Goal: Transaction & Acquisition: Purchase product/service

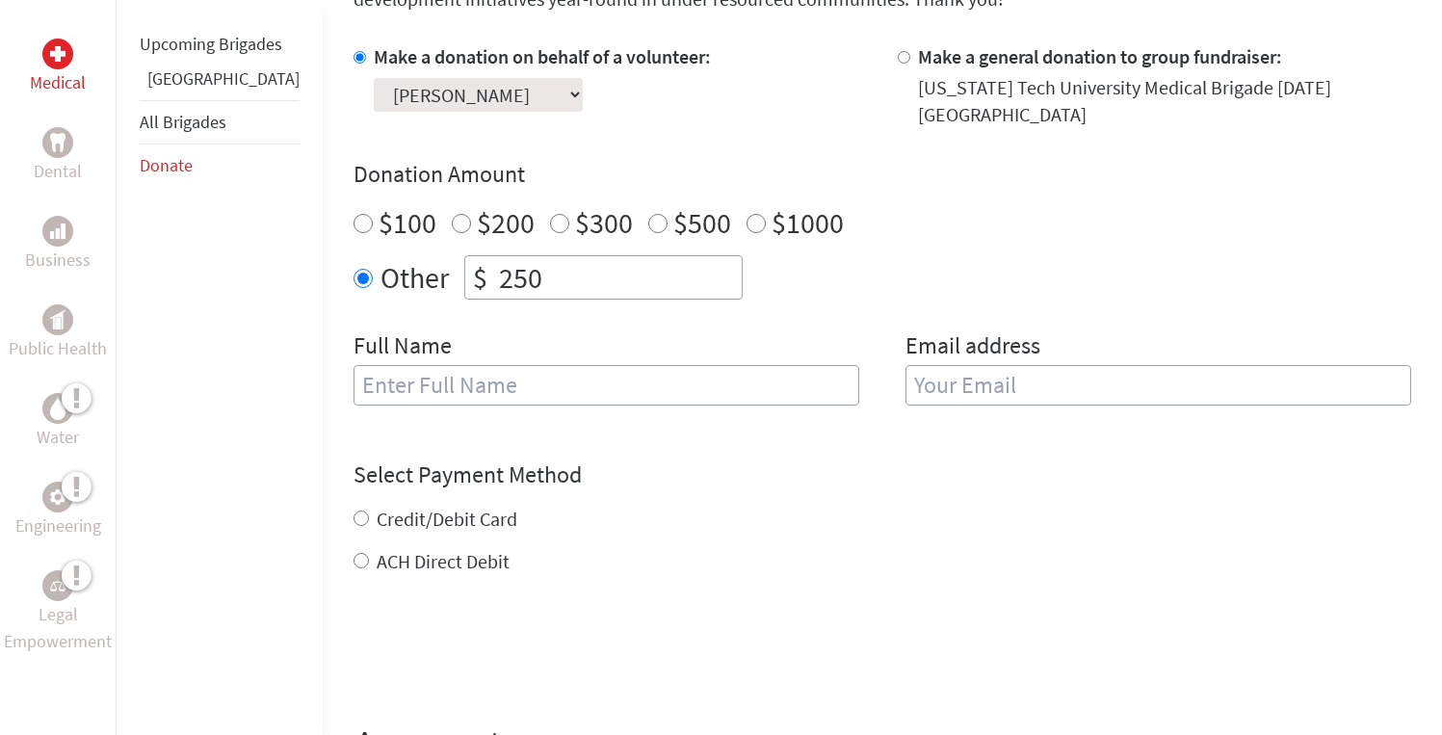
click at [444, 385] on input "text" at bounding box center [606, 385] width 506 height 40
type input "[PERSON_NAME]"
click at [929, 365] on input "email" at bounding box center [1158, 385] width 506 height 40
type input "[EMAIL_ADDRESS][DOMAIN_NAME]"
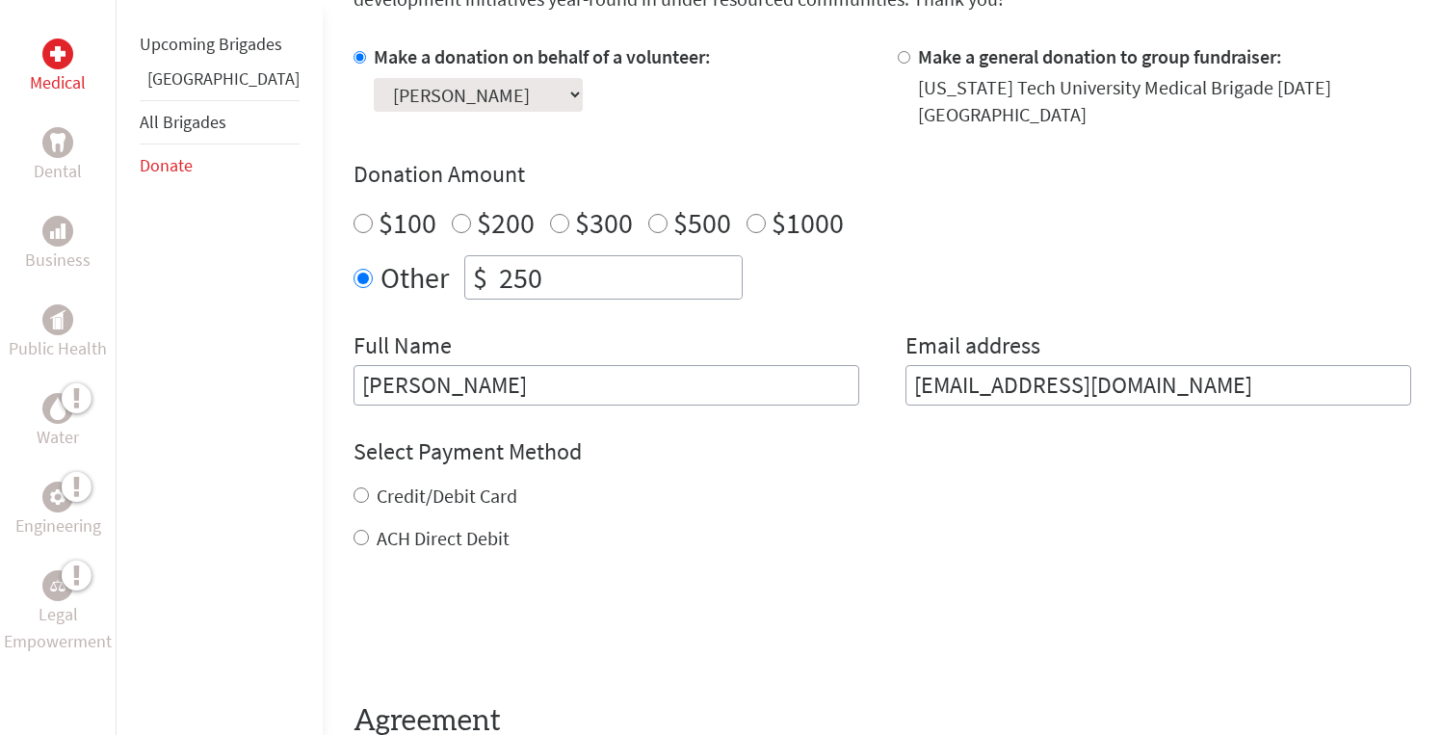
click at [391, 498] on div "Credit/Debit Card ACH Direct Debit" at bounding box center [881, 516] width 1057 height 69
click at [394, 486] on label "Credit/Debit Card" at bounding box center [447, 495] width 141 height 24
click at [369, 487] on input "Credit/Debit Card" at bounding box center [360, 494] width 15 height 15
radio input "true"
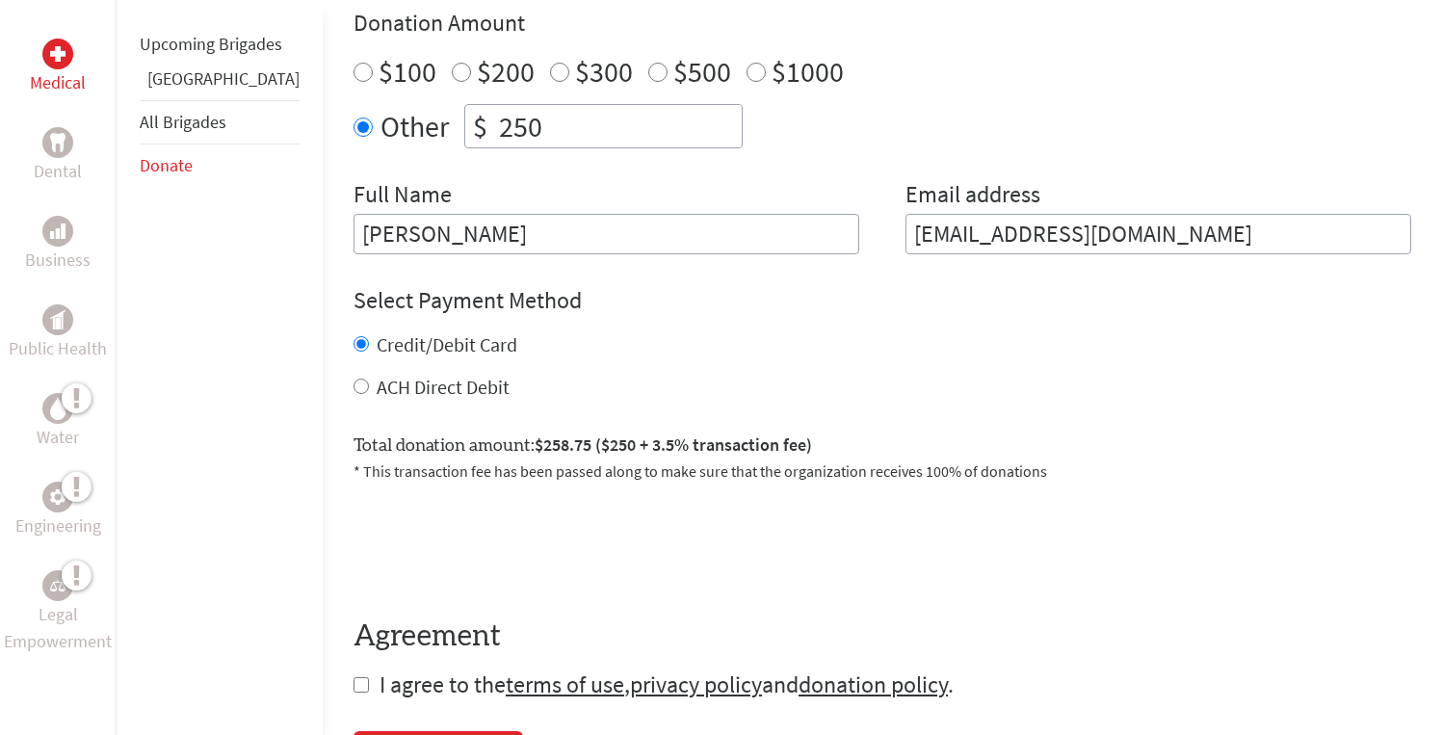
scroll to position [746, 0]
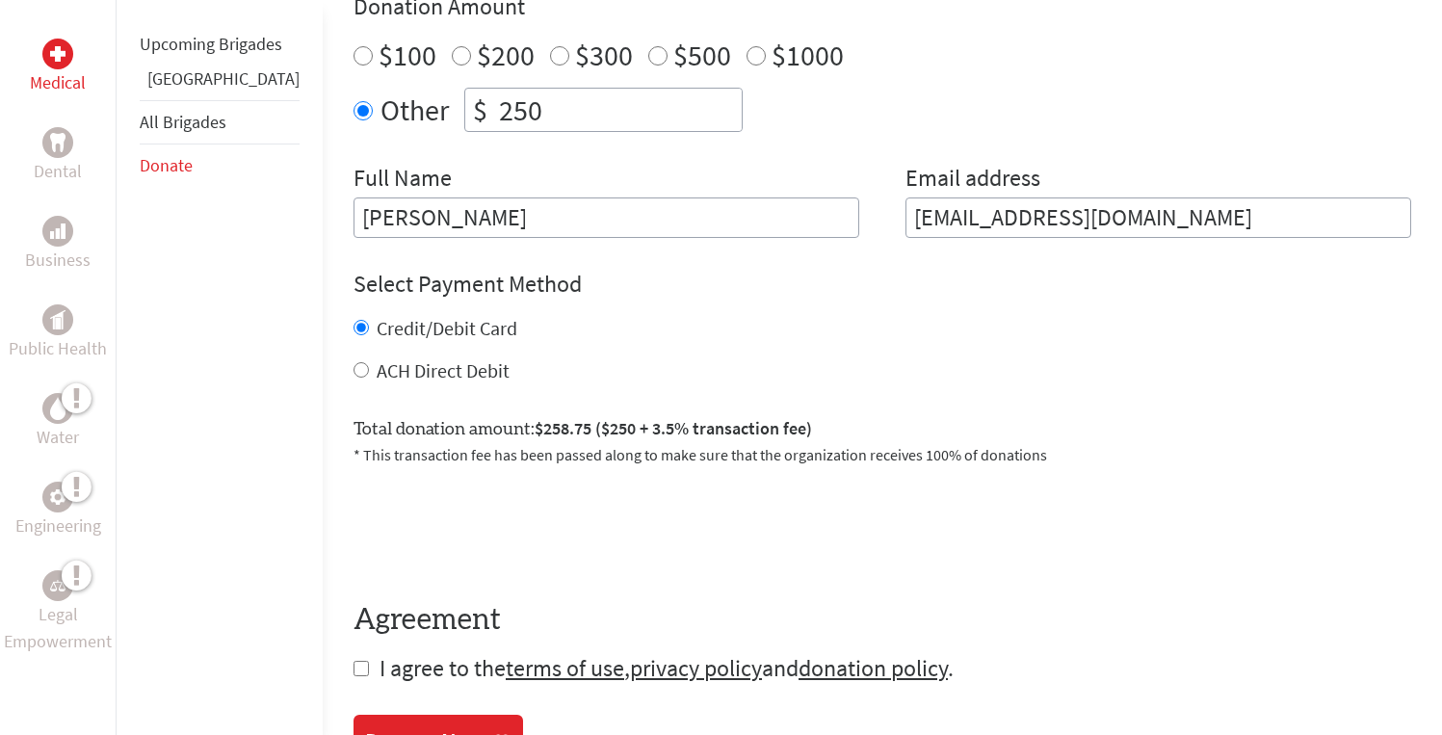
click at [486, 443] on p "* This transaction fee has been passed along to make sure that the organization…" at bounding box center [881, 454] width 1057 height 23
drag, startPoint x: 491, startPoint y: 95, endPoint x: 452, endPoint y: 95, distance: 39.5
click at [495, 95] on input "250" at bounding box center [618, 110] width 247 height 42
click at [523, 89] on input "250" at bounding box center [618, 110] width 247 height 42
type input "2"
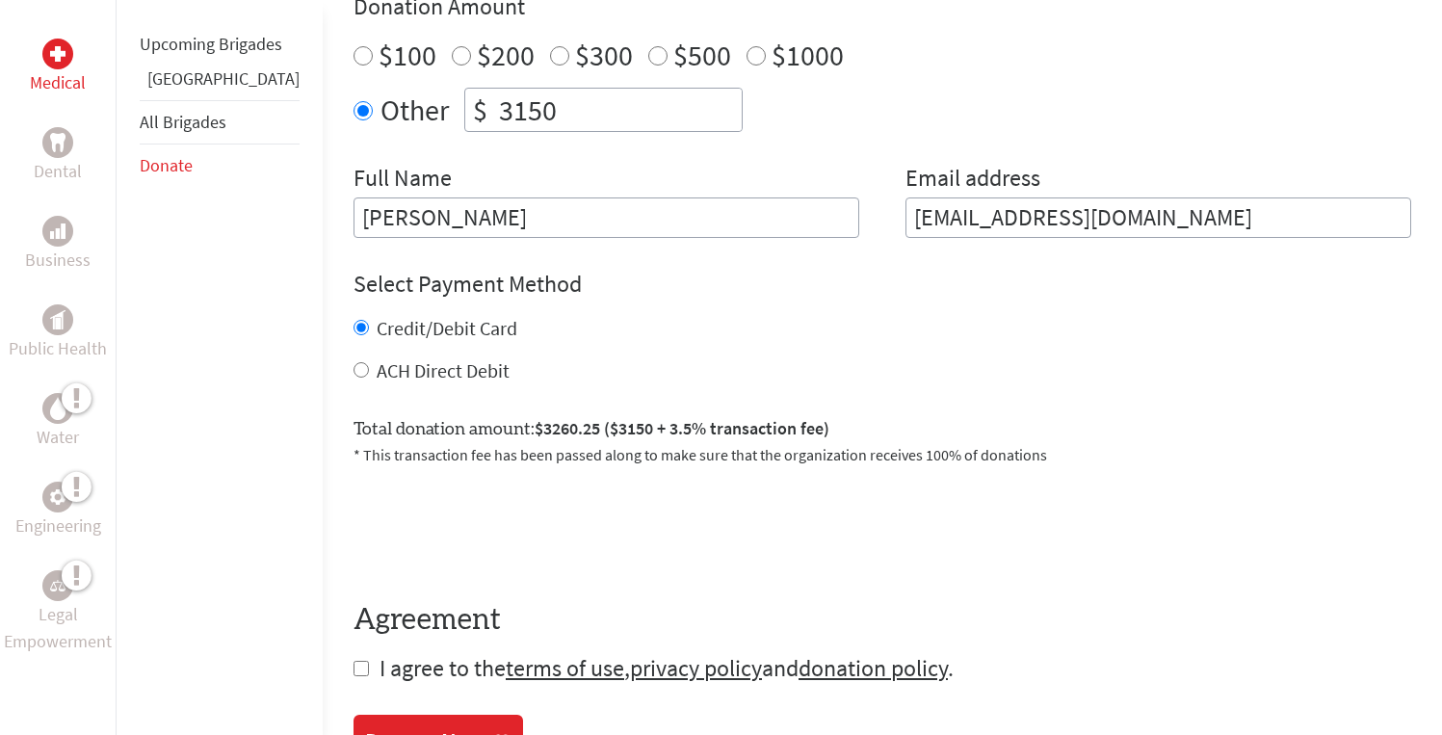
drag, startPoint x: 501, startPoint y: 98, endPoint x: 409, endPoint y: 91, distance: 91.8
click at [464, 91] on div "$ 3150" at bounding box center [603, 110] width 278 height 44
drag, startPoint x: 520, startPoint y: 104, endPoint x: 351, endPoint y: 98, distance: 169.6
click at [353, 98] on div "Other $ 250" at bounding box center [881, 110] width 1057 height 44
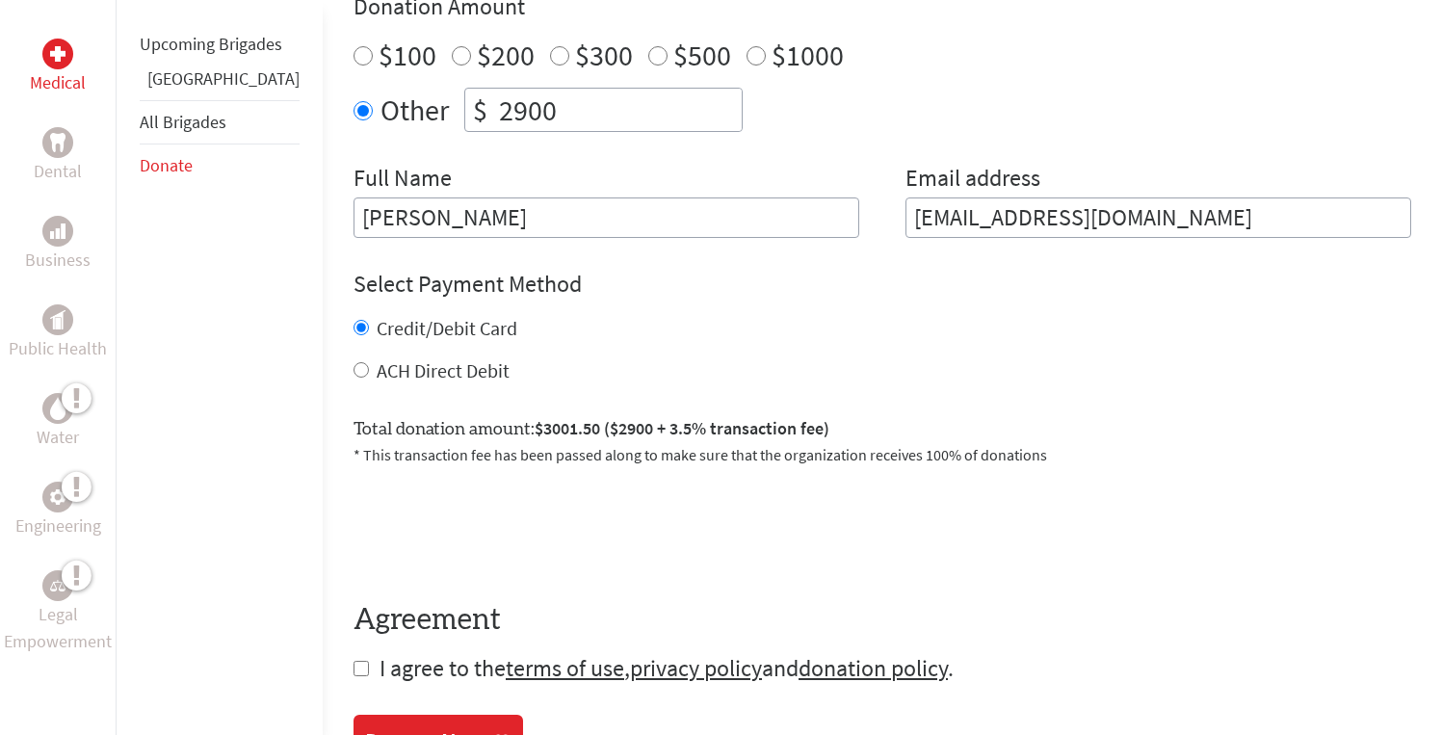
drag, startPoint x: 553, startPoint y: 97, endPoint x: 386, endPoint y: 97, distance: 166.6
click at [386, 97] on div "Other $ 2900" at bounding box center [881, 110] width 1057 height 44
type input "250"
drag, startPoint x: 505, startPoint y: 93, endPoint x: 353, endPoint y: 90, distance: 151.2
click at [353, 90] on div "Other $ 250" at bounding box center [881, 110] width 1057 height 44
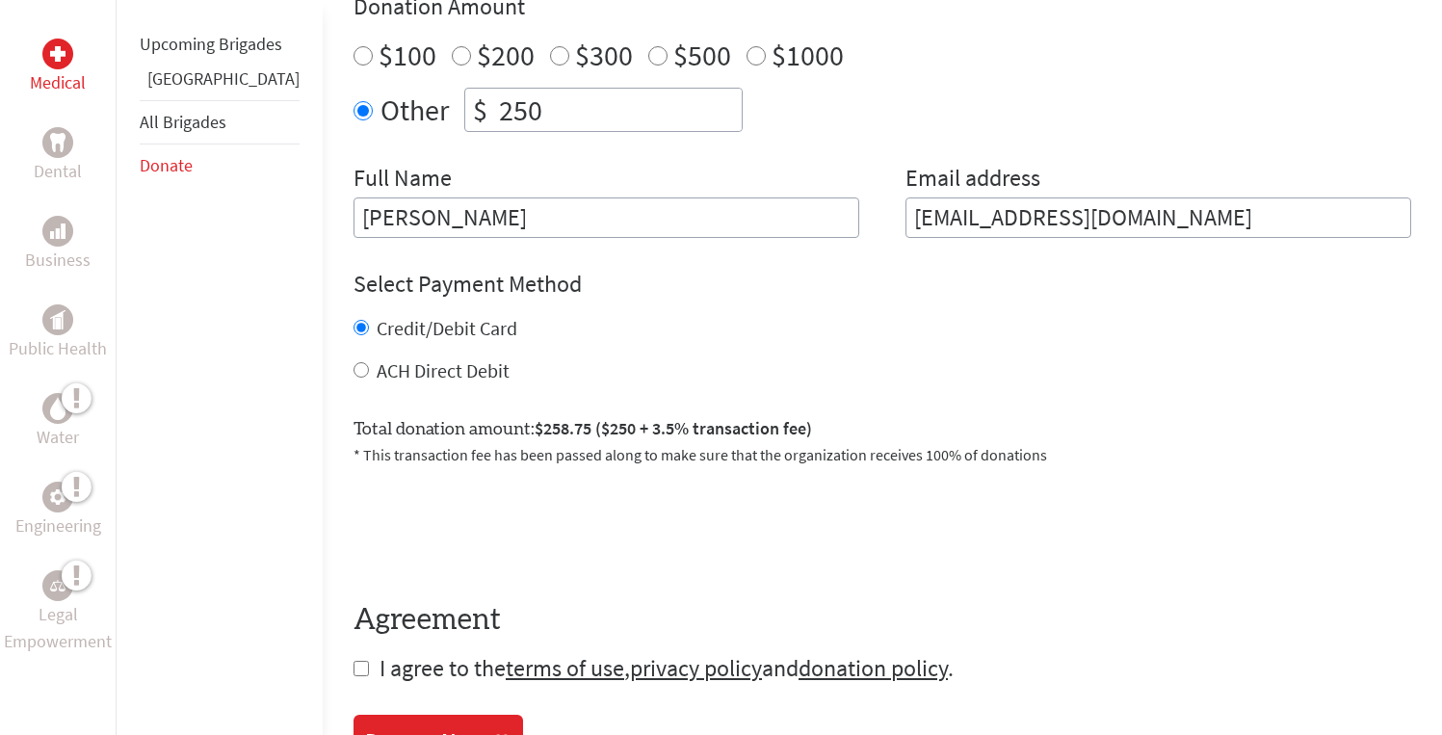
click at [531, 143] on div "Make a donation on behalf of a volunteer: Select a volunteer... [PERSON_NAME] […" at bounding box center [881, 57] width 1057 height 362
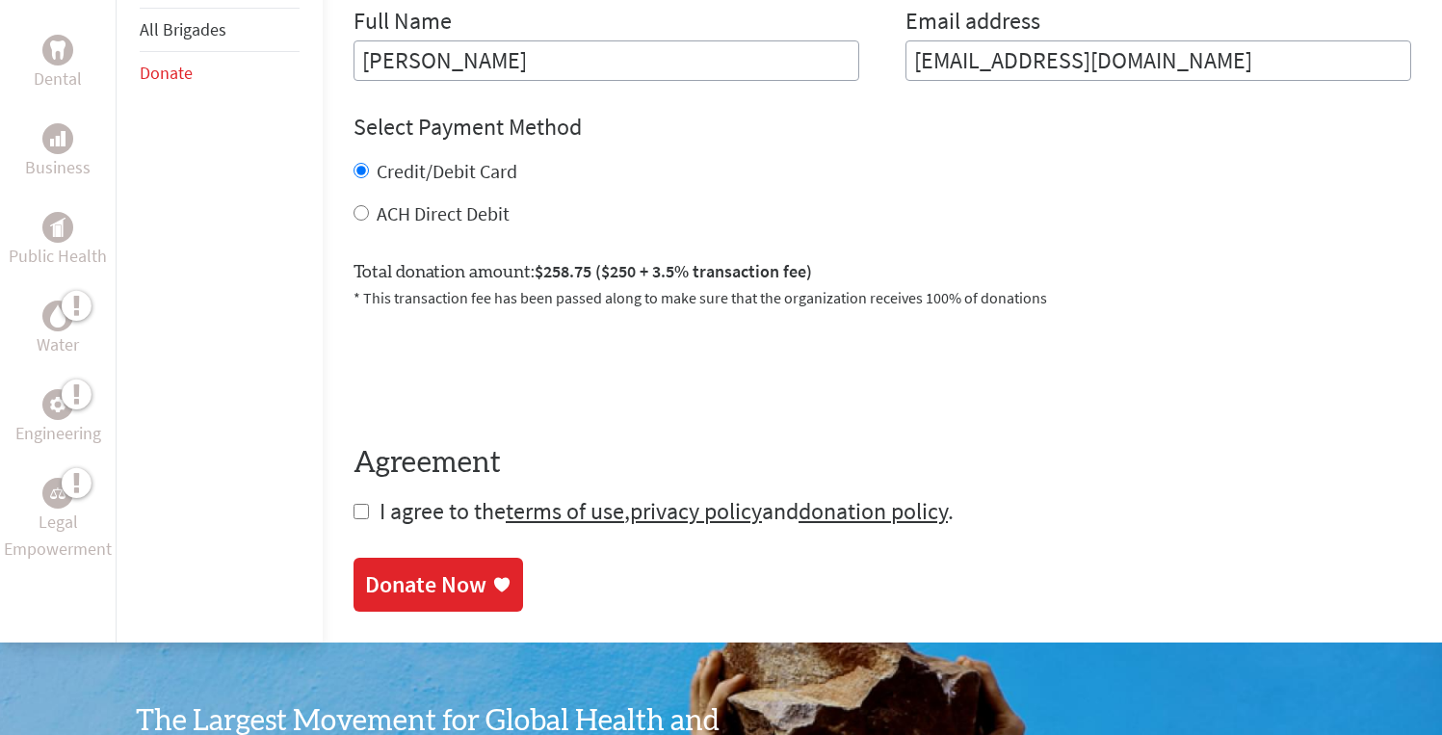
scroll to position [912, 0]
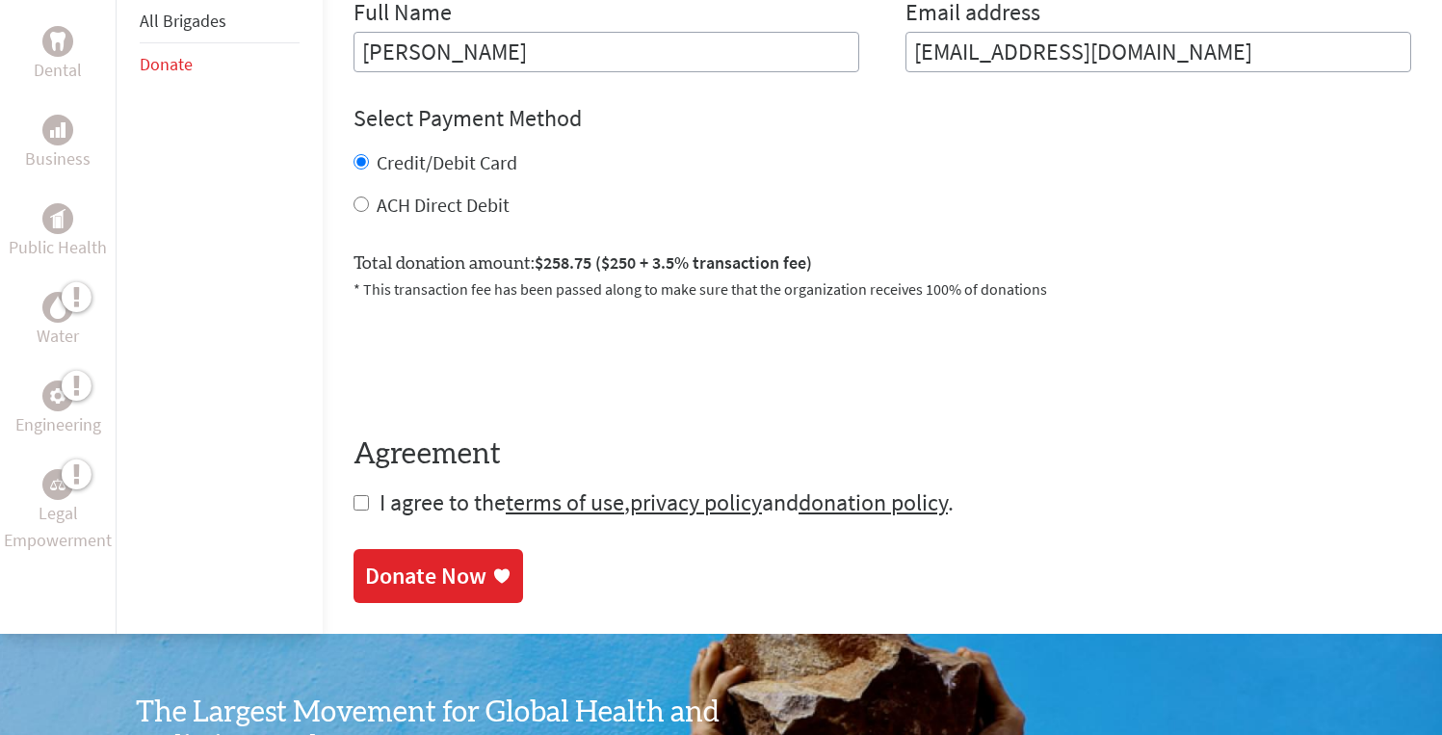
click at [353, 495] on input "checkbox" at bounding box center [360, 502] width 15 height 15
checkbox input "true"
click at [365, 562] on div "Donate Now" at bounding box center [425, 577] width 121 height 31
